Goal: Register for event/course

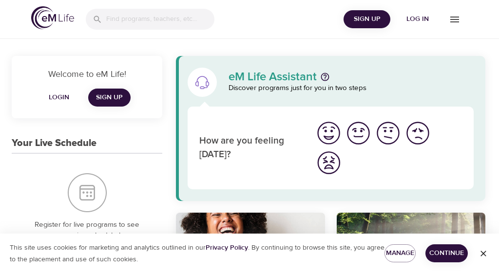
click at [455, 18] on icon "menu" at bounding box center [455, 20] width 12 height 12
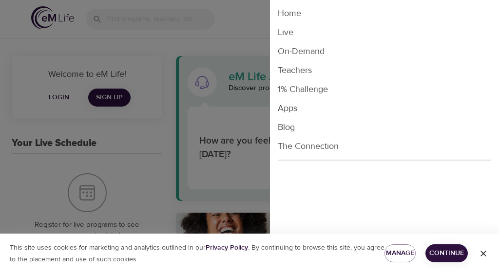
click at [288, 34] on li "Live" at bounding box center [384, 32] width 229 height 19
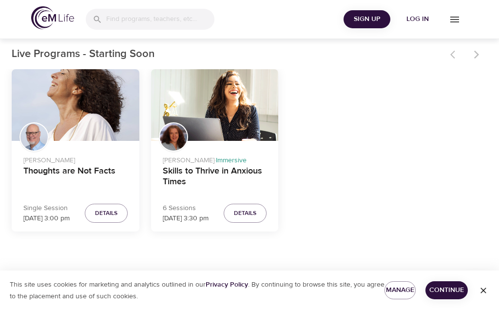
scroll to position [285, 0]
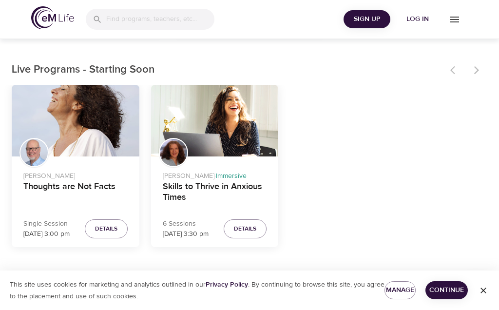
click at [107, 224] on span "Details" at bounding box center [106, 229] width 22 height 10
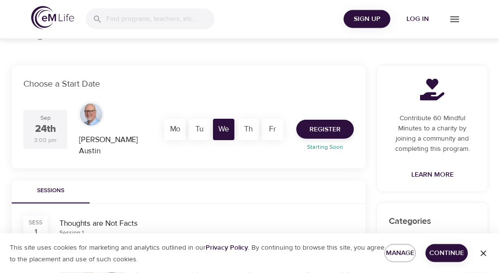
scroll to position [163, 0]
click at [322, 123] on span "Register" at bounding box center [324, 129] width 31 height 12
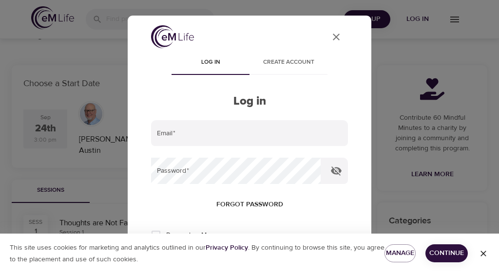
click at [177, 135] on input "email" at bounding box center [249, 133] width 197 height 26
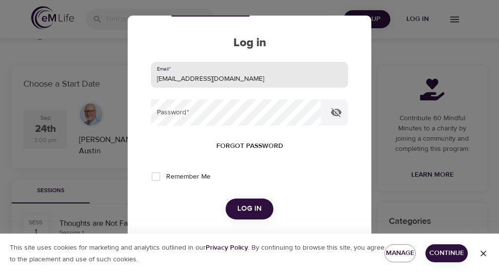
scroll to position [65, 0]
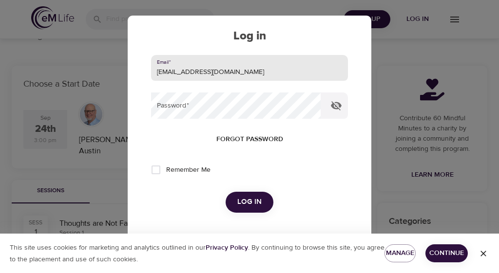
type input "[EMAIL_ADDRESS][DOMAIN_NAME]"
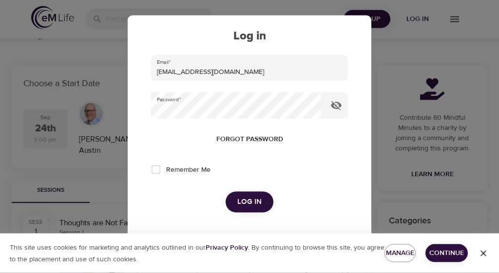
click at [249, 202] on span "Log in" at bounding box center [249, 202] width 24 height 13
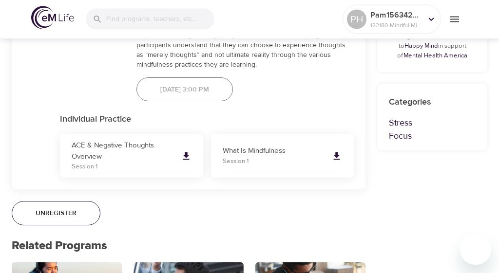
scroll to position [593, 0]
click at [185, 158] on icon at bounding box center [186, 156] width 6 height 8
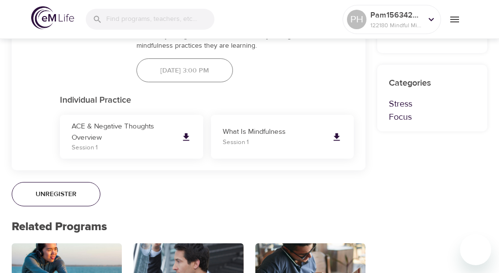
click at [340, 138] on icon at bounding box center [336, 137] width 11 height 11
